Goal: Task Accomplishment & Management: Use online tool/utility

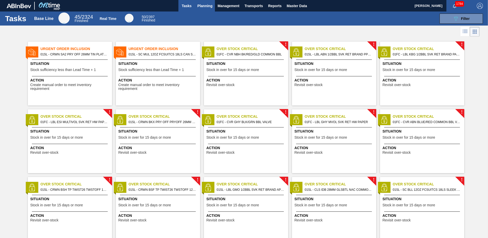
click at [204, 6] on span "Planning" at bounding box center [204, 6] width 15 height 6
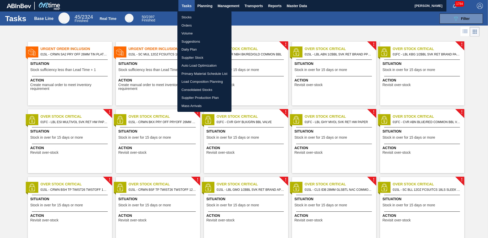
click at [191, 42] on li "Suggestions" at bounding box center [204, 42] width 54 height 8
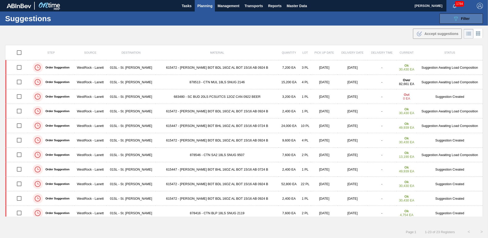
click at [453, 17] on icon "089F7B8B-B2A5-4AFE-B5C0-19BA573D28AC" at bounding box center [456, 19] width 6 height 6
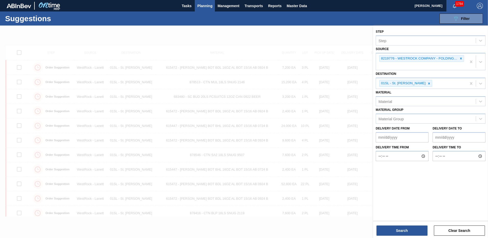
click at [413, 74] on div "Destination 01SL - St. [PERSON_NAME]" at bounding box center [431, 79] width 110 height 19
click at [461, 58] on icon at bounding box center [461, 58] width 2 height 2
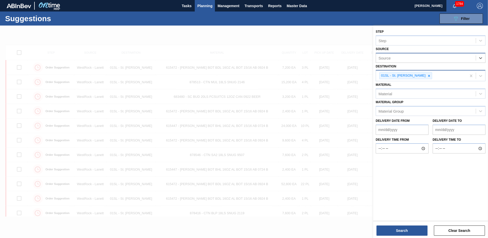
click at [437, 78] on div "01SL - St. [PERSON_NAME]" at bounding box center [421, 75] width 91 height 10
click at [418, 94] on div "Material" at bounding box center [426, 93] width 100 height 7
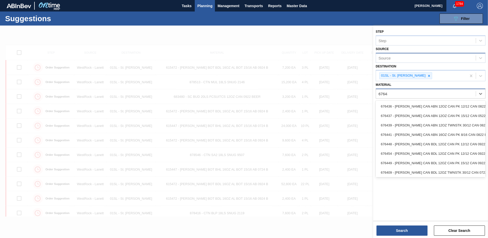
type input "676437"
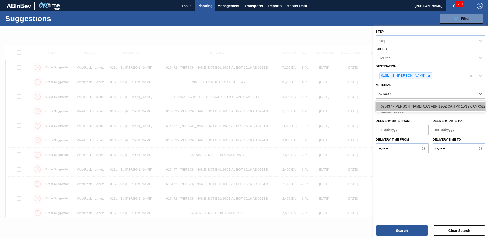
click at [411, 107] on div "676437 - [PERSON_NAME] CAN ABN 12OZ CAN PK 15/12 CAN 0522" at bounding box center [431, 106] width 110 height 9
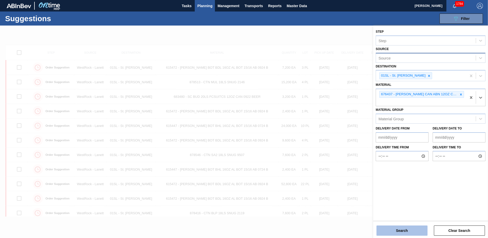
click at [399, 231] on button "Search" at bounding box center [402, 230] width 51 height 10
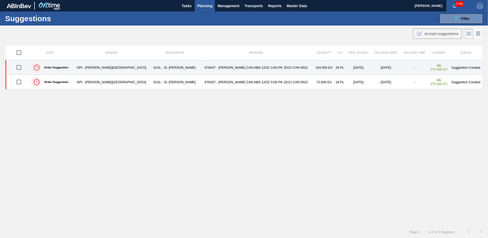
click at [20, 67] on input "checkbox" at bounding box center [19, 67] width 11 height 11
click at [21, 68] on input "checkbox" at bounding box center [19, 67] width 11 height 11
checkbox input "false"
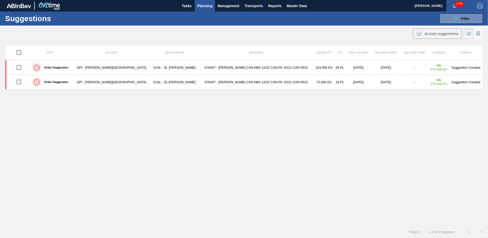
click at [202, 5] on span "Planning" at bounding box center [204, 6] width 15 height 6
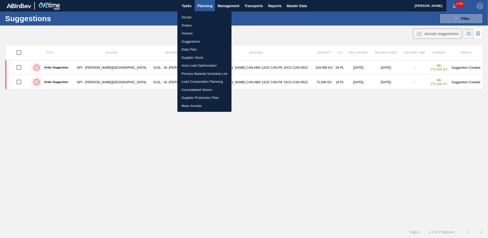
click at [193, 82] on li "Load Composition Planning" at bounding box center [204, 82] width 54 height 8
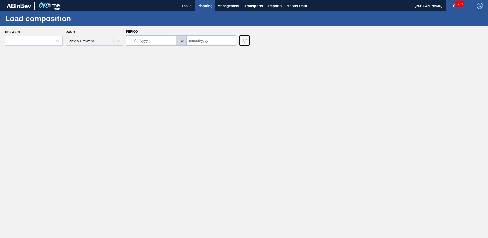
type input "[DATE]"
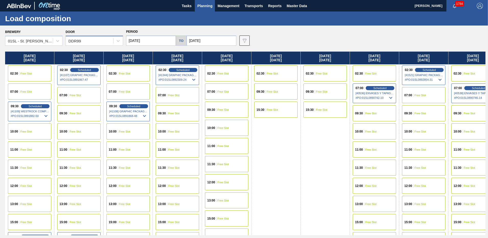
click at [102, 44] on div "DDR99" at bounding box center [89, 40] width 47 height 7
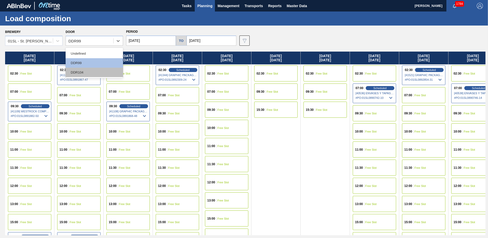
click at [85, 72] on div "DDR104" at bounding box center [94, 72] width 57 height 9
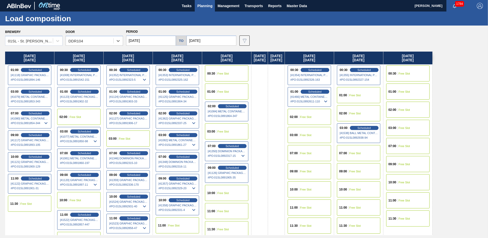
click at [168, 41] on input "[DATE]" at bounding box center [151, 40] width 50 height 10
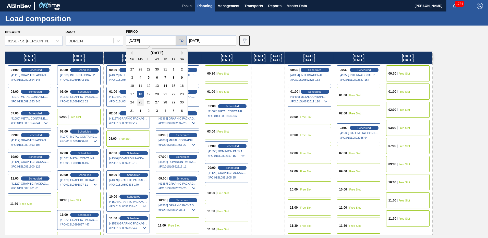
click at [139, 101] on div "25" at bounding box center [140, 102] width 7 height 7
type input "[DATE]"
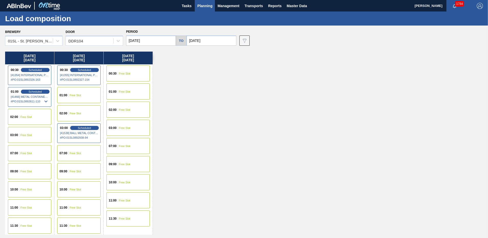
click at [210, 42] on input "[DATE]" at bounding box center [212, 40] width 50 height 10
click at [232, 110] on div "5" at bounding box center [234, 110] width 7 height 7
type input "[DATE]"
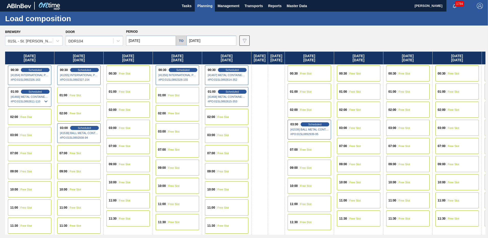
click at [187, 168] on div "09:00 Free Slot" at bounding box center [177, 168] width 43 height 16
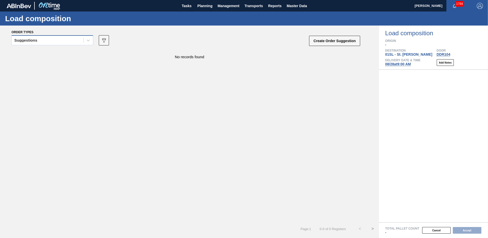
click at [66, 43] on div "Suggestions" at bounding box center [48, 40] width 72 height 7
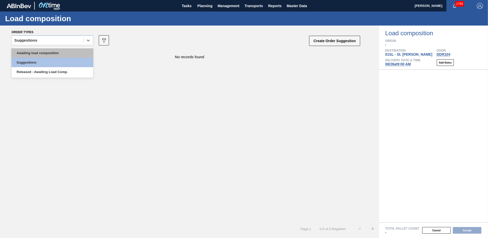
click at [33, 53] on div "Awaiting load composition" at bounding box center [52, 52] width 82 height 9
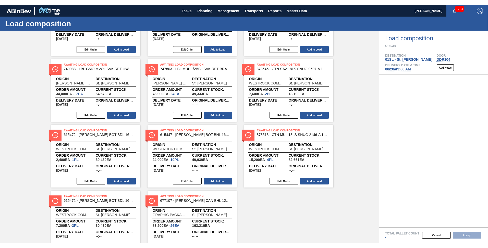
scroll to position [153, 0]
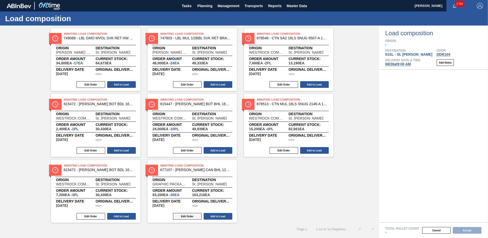
click at [189, 215] on button "Edit Order" at bounding box center [187, 216] width 29 height 7
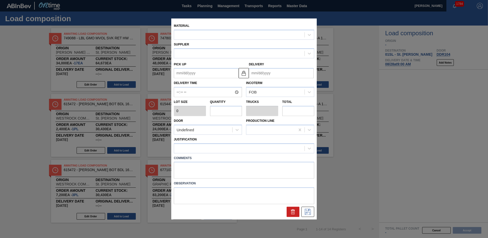
type input "3,200"
type input "26"
type input "1"
type input "83,200"
type up "[DATE]"
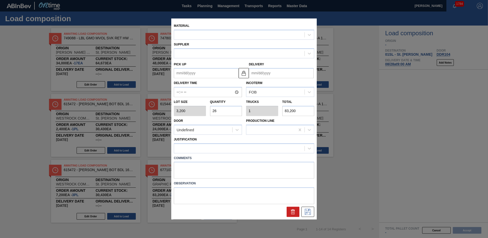
type input "[DATE]"
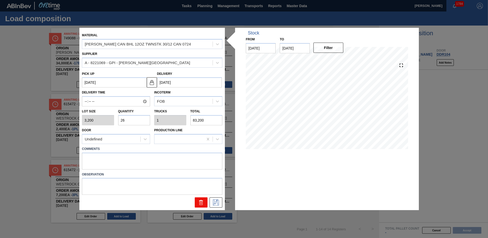
click at [199, 204] on icon at bounding box center [201, 202] width 6 height 6
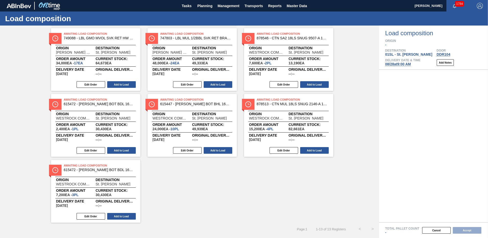
scroll to position [143, 0]
